Goal: Information Seeking & Learning: Learn about a topic

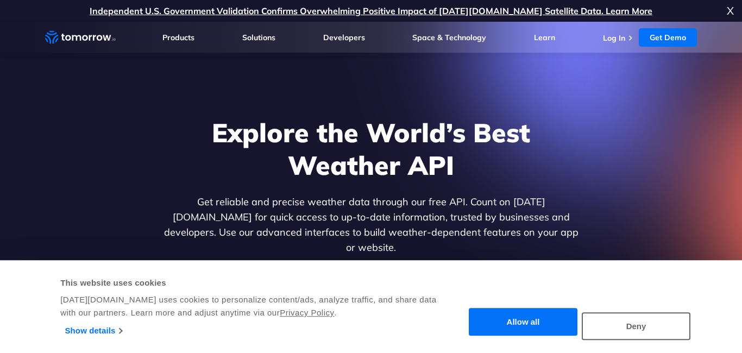
click at [479, 319] on button "Allow all" at bounding box center [523, 323] width 109 height 28
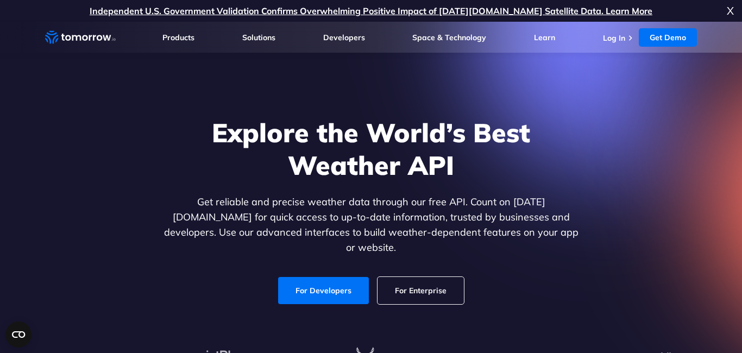
click at [428, 201] on p "Get reliable and precise weather data through our free API. Count on Tomorrow.i…" at bounding box center [371, 225] width 420 height 61
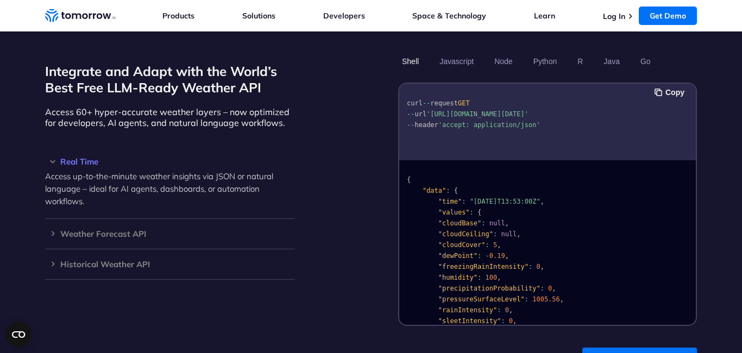
scroll to position [960, 0]
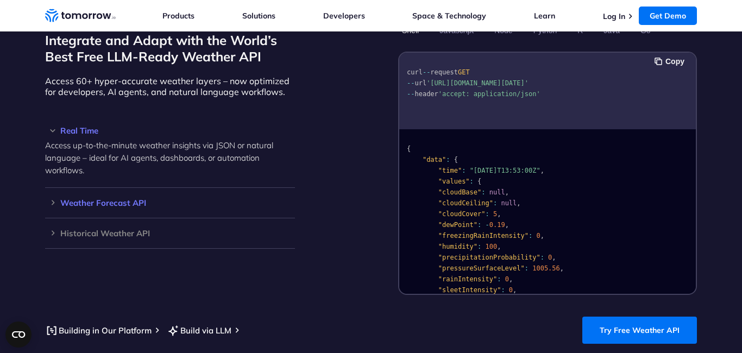
click at [49, 199] on h3 "Weather Forecast API" at bounding box center [170, 203] width 250 height 8
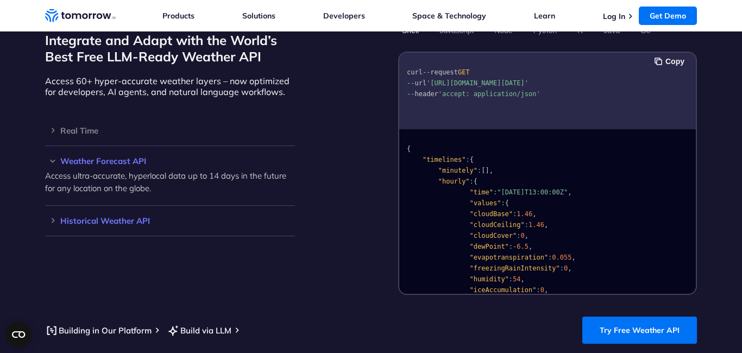
click at [54, 206] on div "Historical Weather API Optimize your operations with access to hourly and daily…" at bounding box center [170, 221] width 250 height 30
click at [52, 217] on h3 "Historical Weather API" at bounding box center [170, 221] width 250 height 8
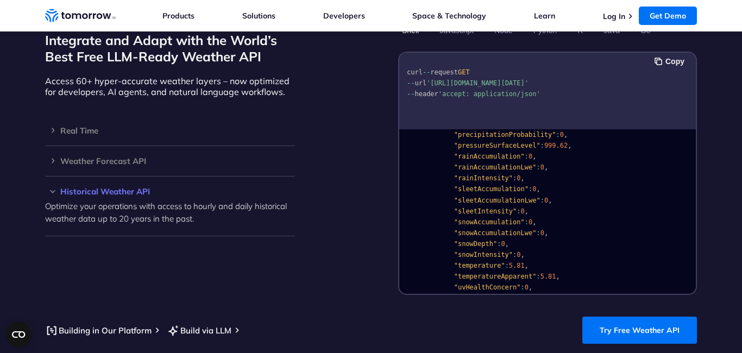
scroll to position [0, 0]
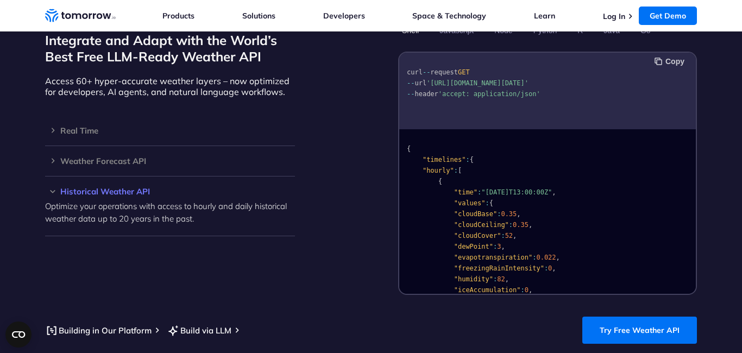
click at [679, 55] on button "Copy" at bounding box center [671, 61] width 33 height 12
click at [53, 127] on h3 "Real Time" at bounding box center [170, 131] width 250 height 8
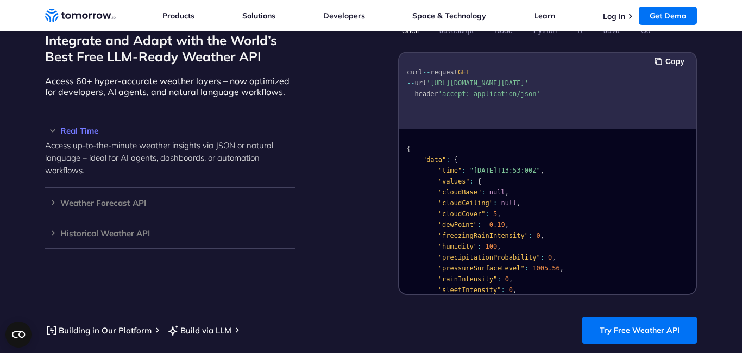
click at [148, 85] on div "Integrate and Adapt with the World’s Best Free LLM-Ready Weather API Access 60+…" at bounding box center [170, 158] width 250 height 274
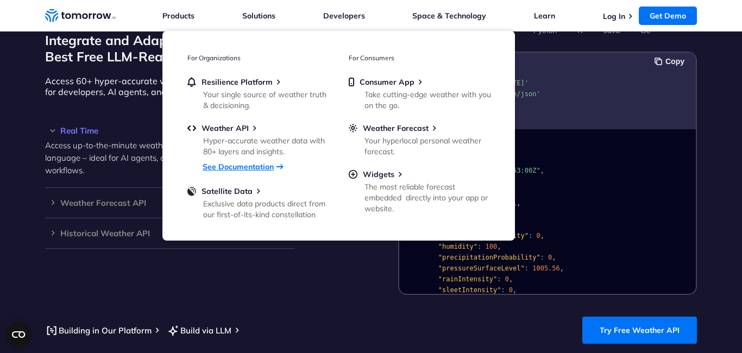
click at [235, 166] on link "See Documentation" at bounding box center [238, 167] width 71 height 10
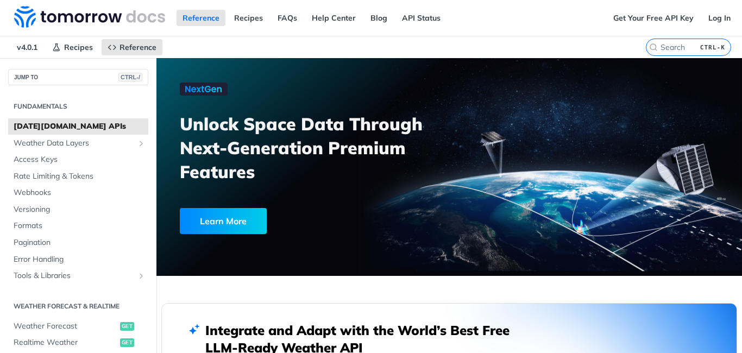
click at [354, 331] on h2 "Integrate and Adapt with the World’s Best Free LLM-Ready Weather API" at bounding box center [365, 339] width 321 height 35
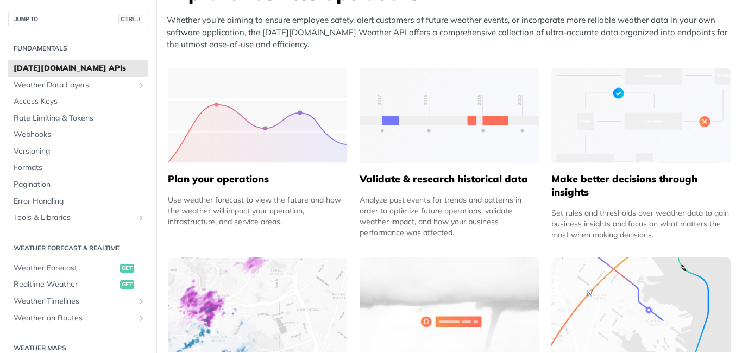
scroll to position [489, 0]
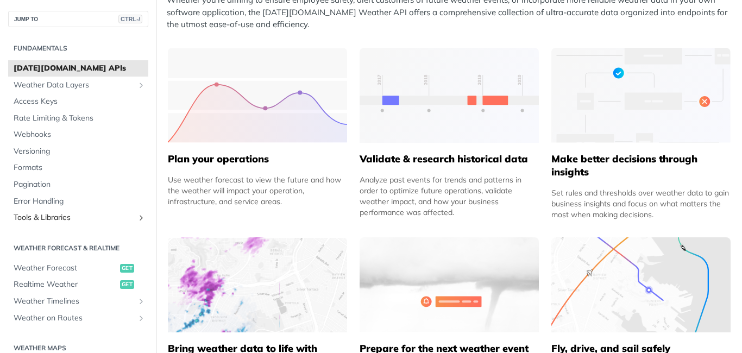
click at [141, 216] on icon "Show subpages for Tools & Libraries" at bounding box center [141, 218] width 9 height 9
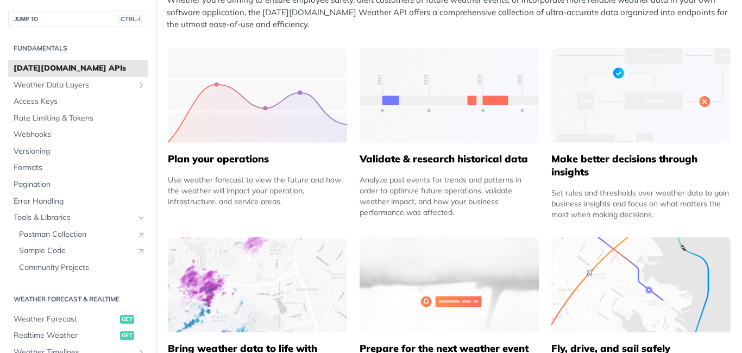
click at [213, 202] on div "Use weather forecast to view the future and how the weather will impact your op…" at bounding box center [257, 190] width 179 height 33
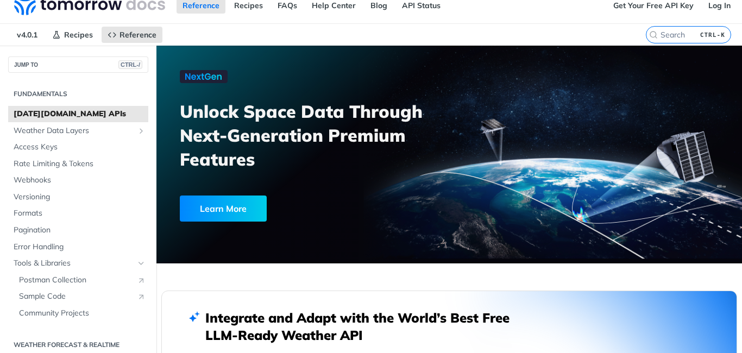
scroll to position [0, 0]
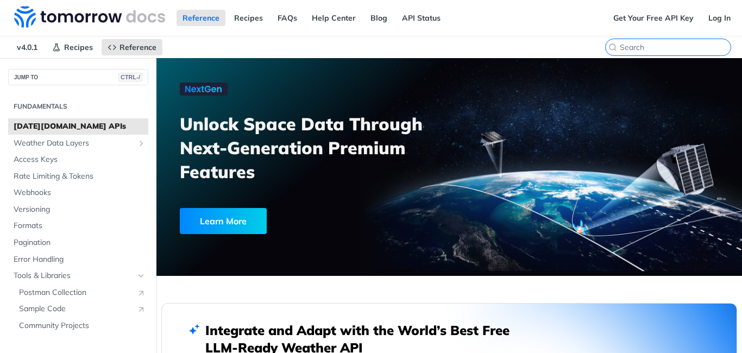
click at [686, 48] on input "CTRL-K" at bounding box center [675, 47] width 111 height 10
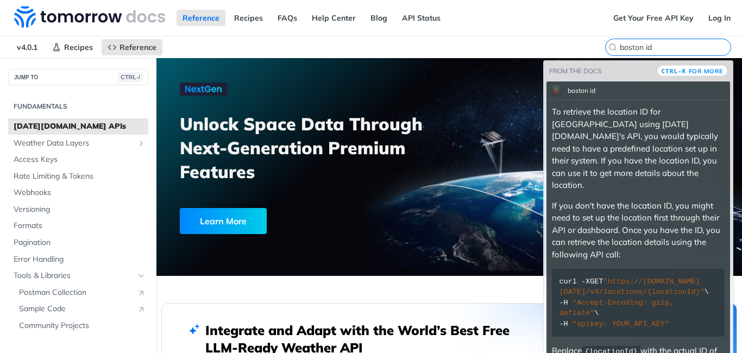
type input "boston id"
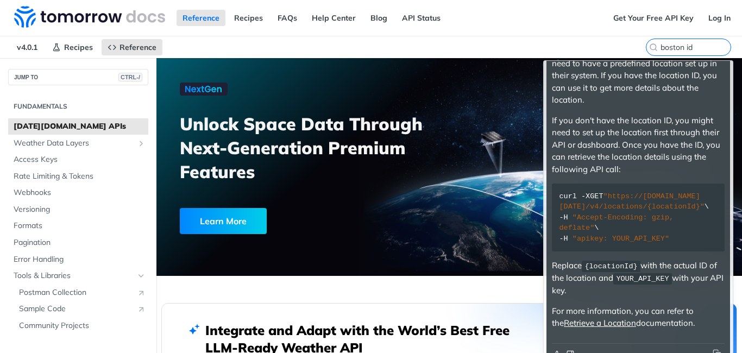
scroll to position [86, 0]
click at [608, 317] on link "Retrieve a Location" at bounding box center [600, 322] width 72 height 10
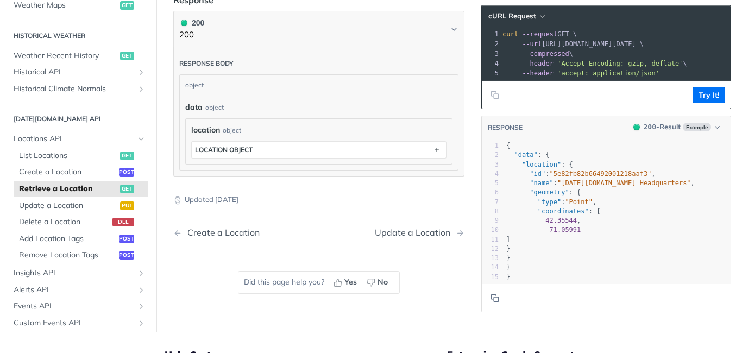
scroll to position [368, 0]
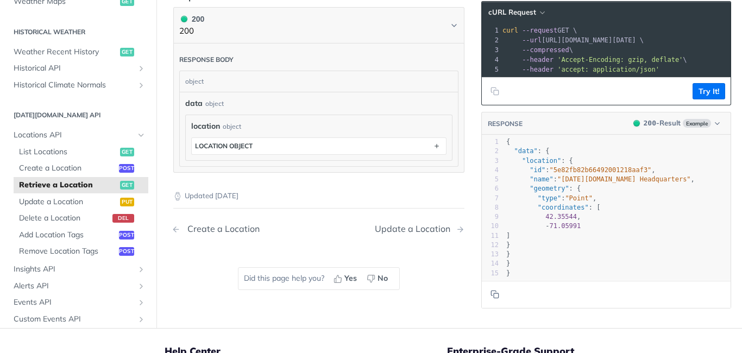
click at [214, 233] on div "Create a Location" at bounding box center [221, 229] width 78 height 10
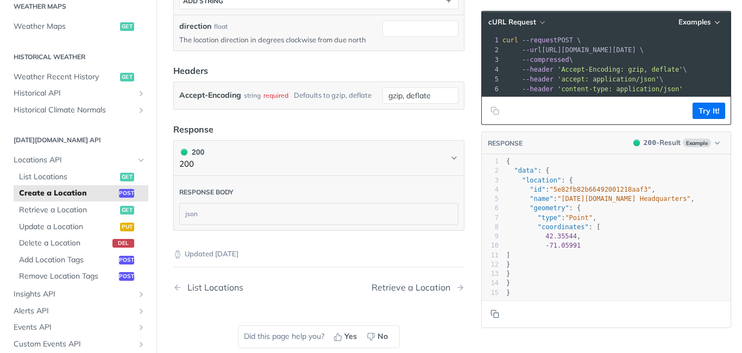
scroll to position [499, 0]
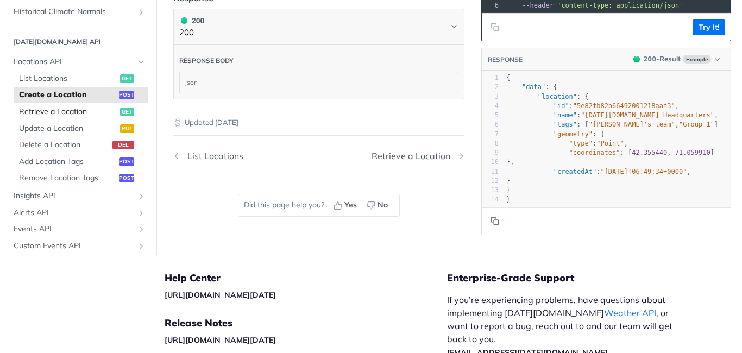
click at [45, 112] on span "Retrieve a Location" at bounding box center [68, 112] width 98 height 11
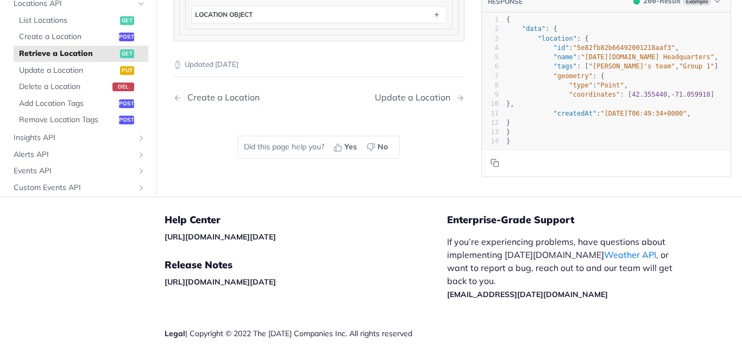
scroll to position [368, 0]
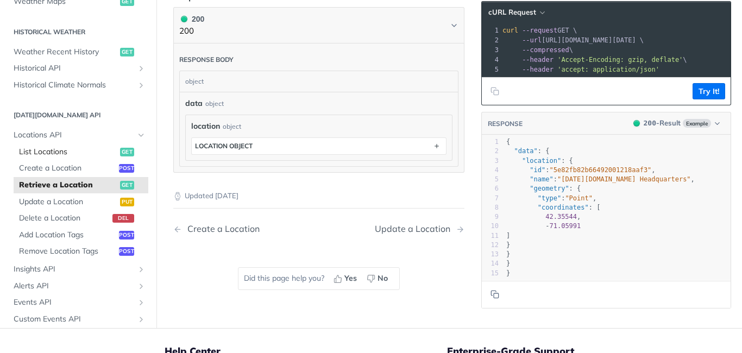
click at [46, 149] on span "List Locations" at bounding box center [68, 151] width 98 height 11
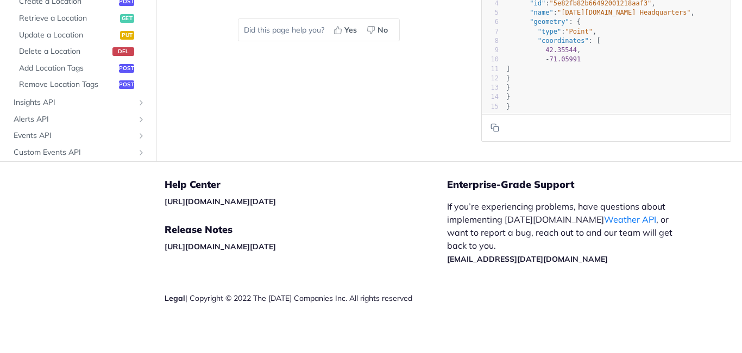
scroll to position [302, 0]
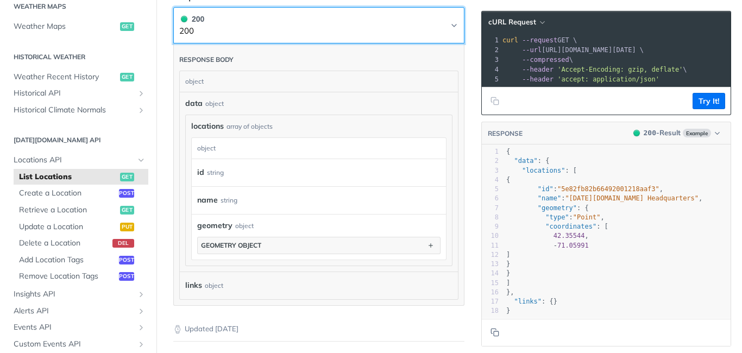
click at [452, 26] on icon "Chevron" at bounding box center [454, 25] width 9 height 9
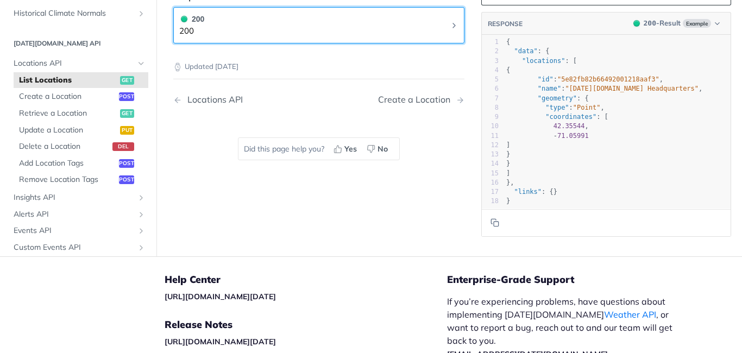
click at [452, 26] on icon "Chevron" at bounding box center [454, 25] width 9 height 9
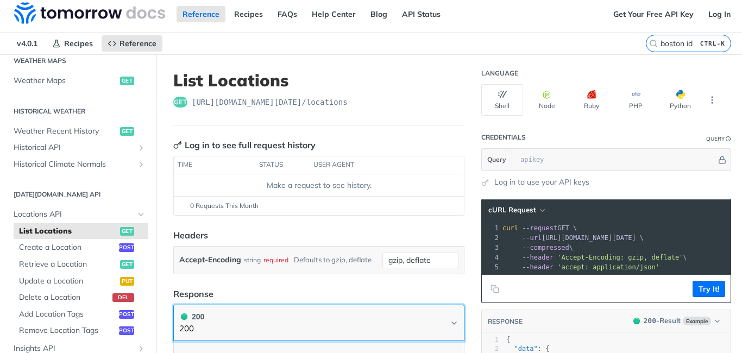
scroll to position [0, 0]
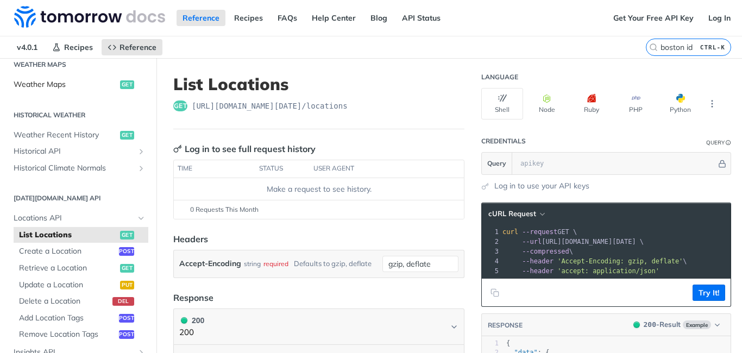
click at [126, 85] on span "get" at bounding box center [127, 84] width 14 height 9
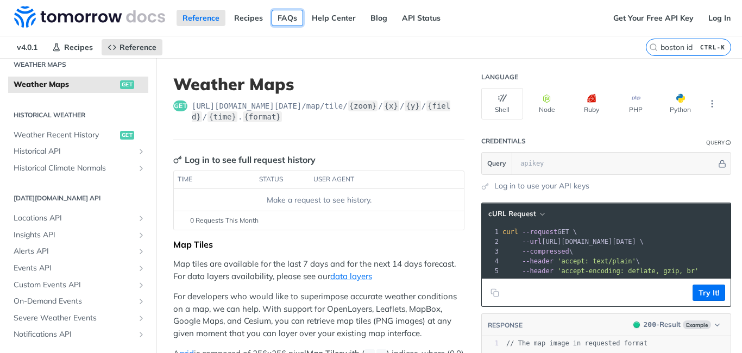
click at [286, 21] on link "FAQs" at bounding box center [288, 18] width 32 height 16
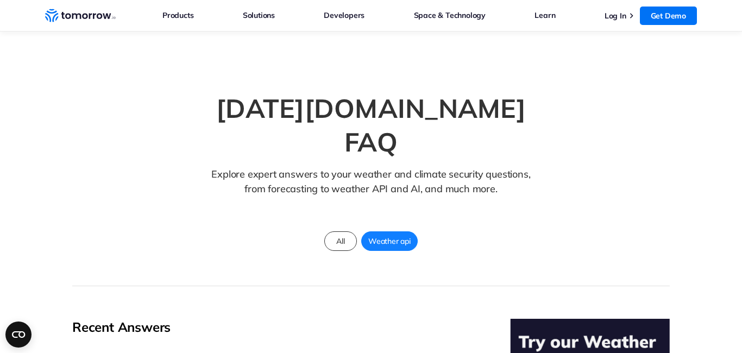
click at [427, 167] on p "Explore expert answers to your weather and climate security questions, from for…" at bounding box center [371, 190] width 329 height 46
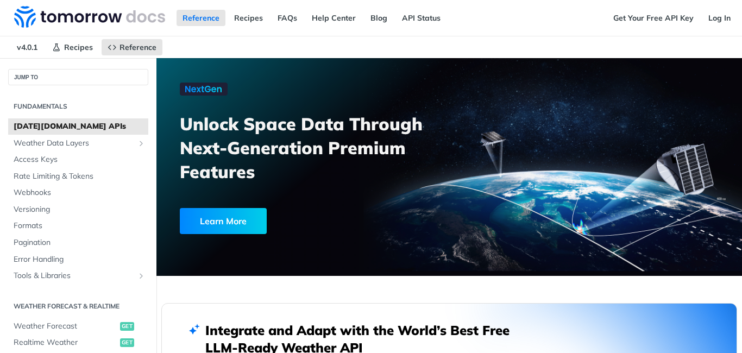
click at [373, 326] on h2 "Integrate and Adapt with the World’s Best Free LLM-Ready Weather API" at bounding box center [365, 339] width 321 height 35
